Goal: Information Seeking & Learning: Learn about a topic

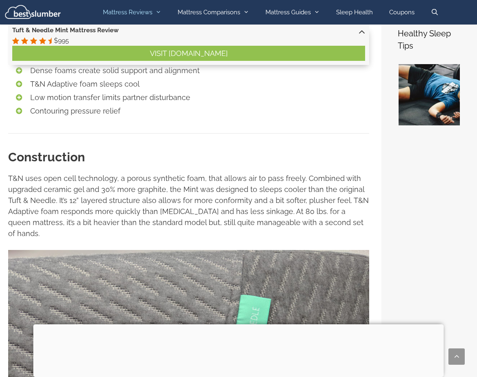
scroll to position [393, 0]
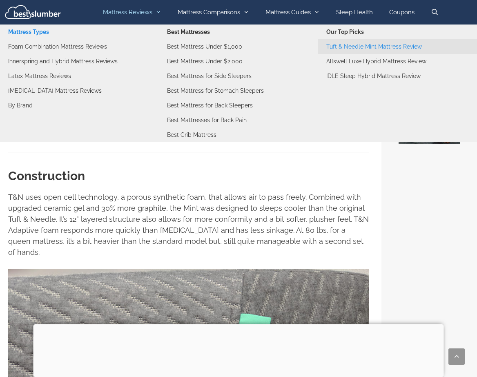
click at [130, 34] on link "Mattress Types" at bounding box center [79, 32] width 159 height 15
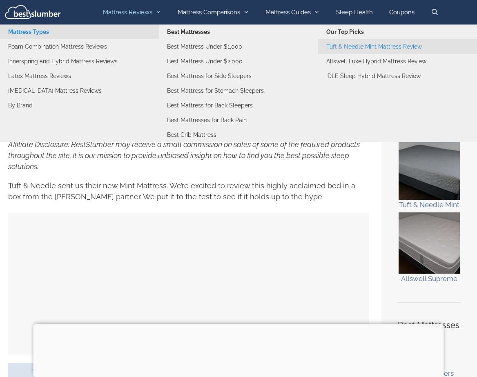
click at [28, 259] on div at bounding box center [188, 283] width 361 height 141
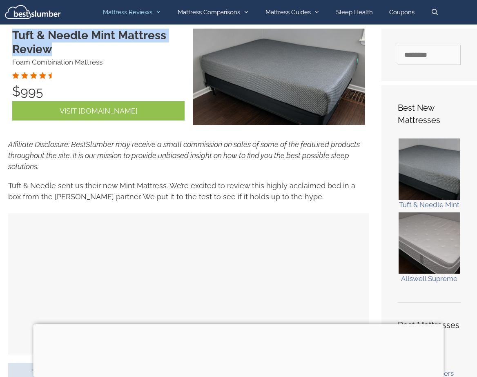
drag, startPoint x: 12, startPoint y: 40, endPoint x: 54, endPoint y: 46, distance: 42.0
click at [54, 46] on h1 "Tuft & Needle Mint Mattress Review" at bounding box center [98, 42] width 172 height 27
copy h1 "Tuft & Needle Mint Mattress Review"
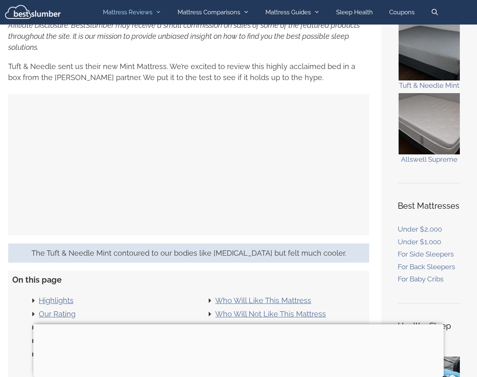
scroll to position [122, 0]
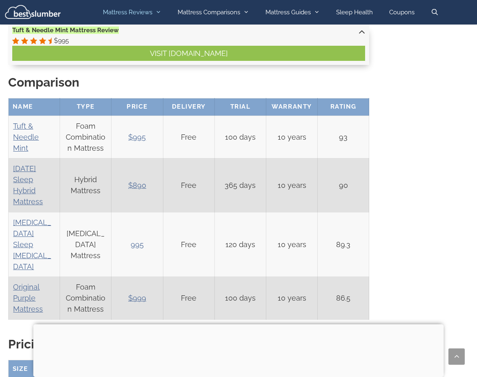
scroll to position [3792, 0]
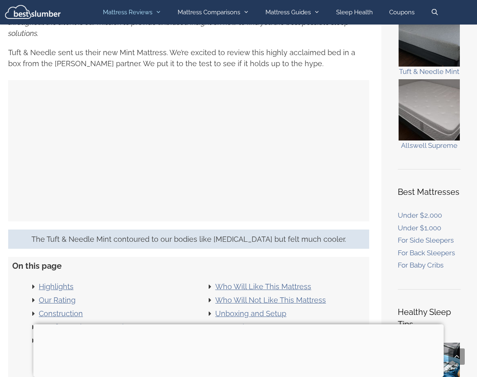
scroll to position [129, 0]
